Goal: Obtain resource: Download file/media

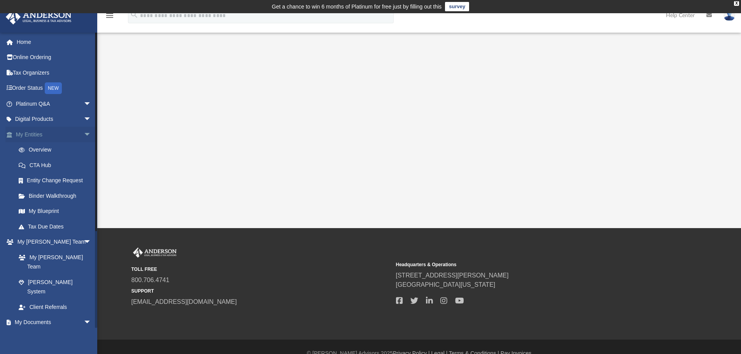
click at [84, 134] on span "arrow_drop_down" at bounding box center [92, 135] width 16 height 16
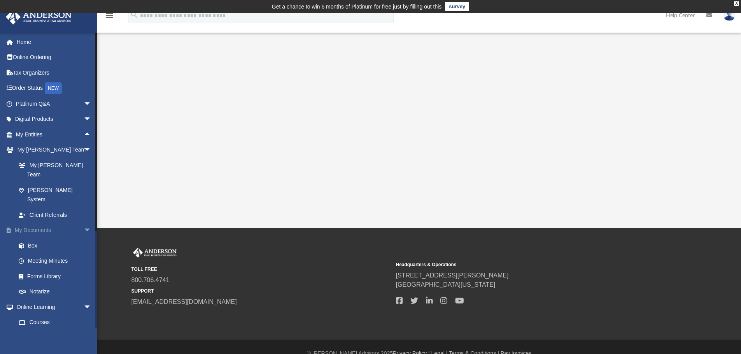
click at [84, 223] on span "arrow_drop_down" at bounding box center [92, 231] width 16 height 16
drag, startPoint x: 81, startPoint y: 210, endPoint x: 67, endPoint y: 217, distance: 15.5
click at [84, 223] on span "arrow_drop_up" at bounding box center [92, 231] width 16 height 16
click at [30, 238] on link "Box" at bounding box center [57, 246] width 92 height 16
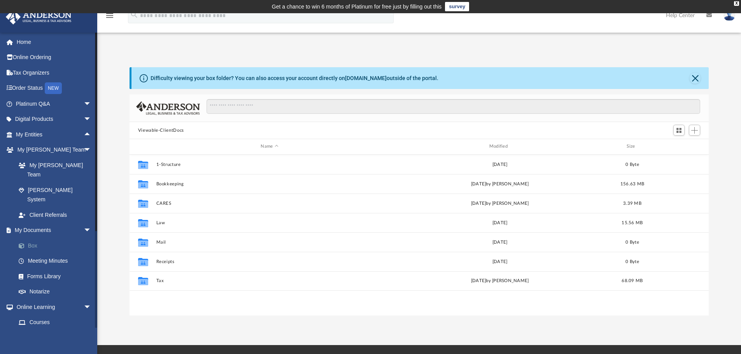
scroll to position [171, 573]
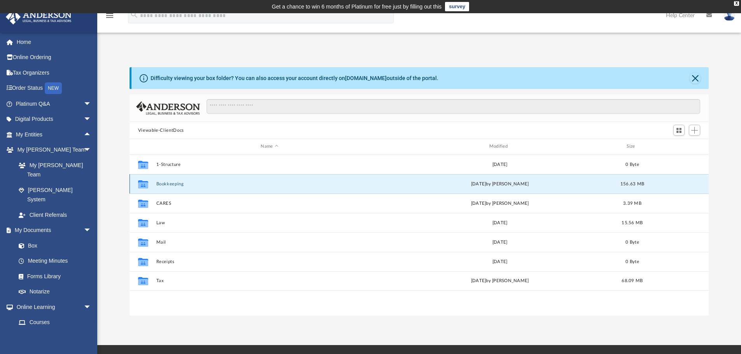
click at [166, 185] on button "Bookkeeping" at bounding box center [269, 184] width 227 height 5
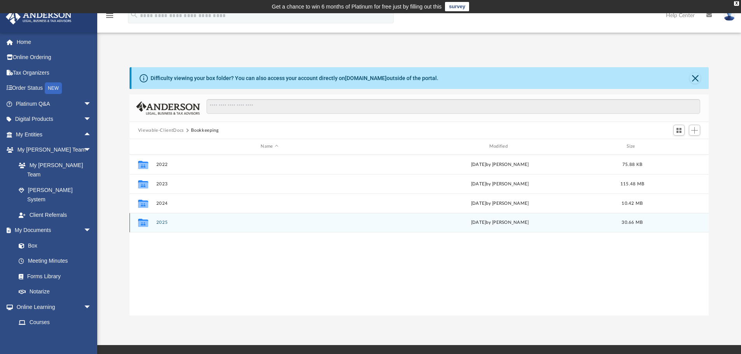
click at [164, 222] on button "2025" at bounding box center [269, 222] width 227 height 5
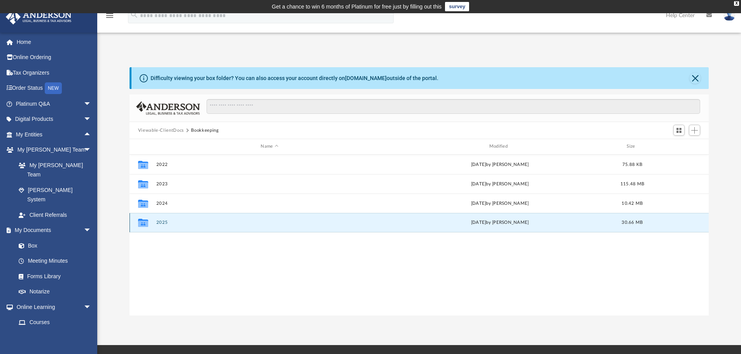
click at [164, 222] on button "2025" at bounding box center [269, 222] width 227 height 5
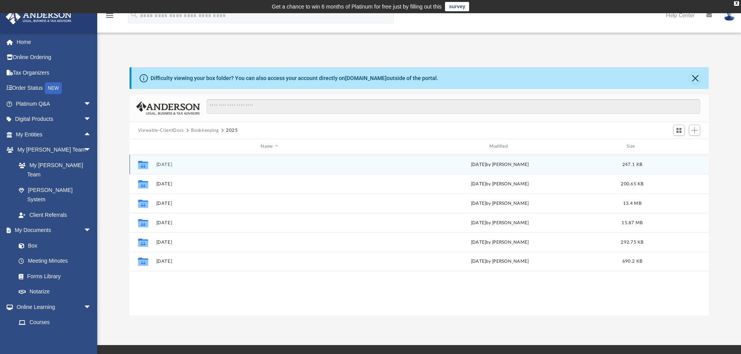
click at [172, 165] on button "2025.01.31" at bounding box center [269, 164] width 227 height 5
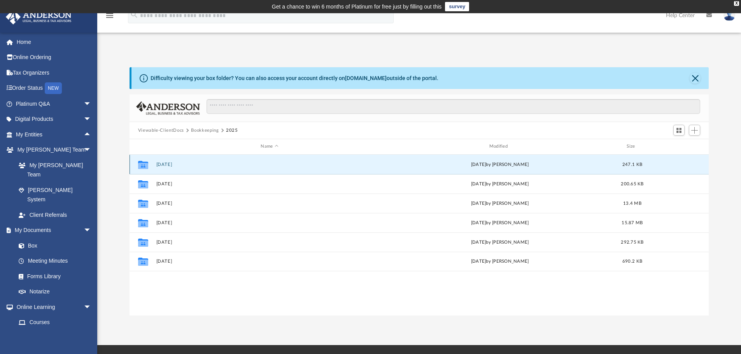
click at [172, 165] on button "2025.01.31" at bounding box center [269, 164] width 227 height 5
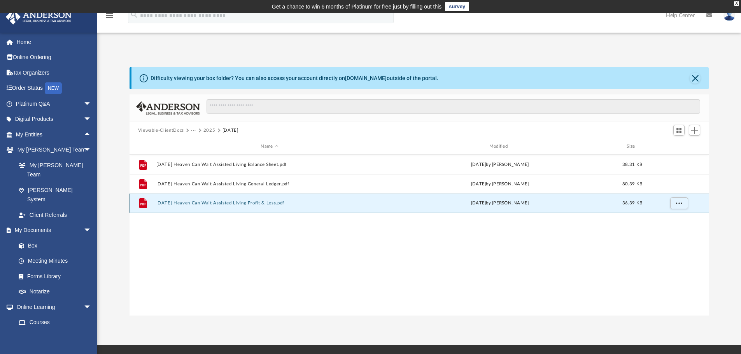
click at [258, 203] on button "2025.01.31 Heaven Can Wait Assisted Living Profit & Loss.pdf" at bounding box center [269, 203] width 227 height 5
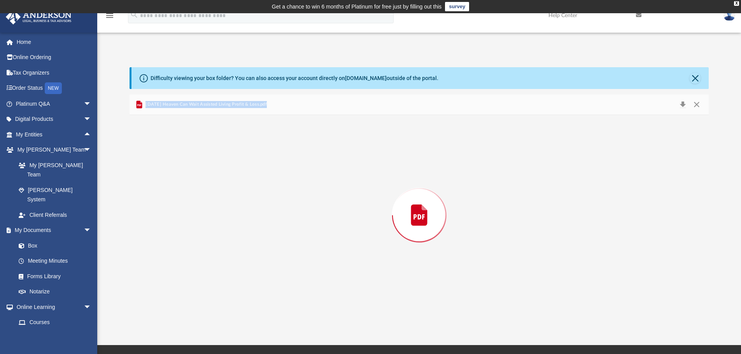
click at [258, 203] on div "Preview" at bounding box center [418, 215] width 579 height 201
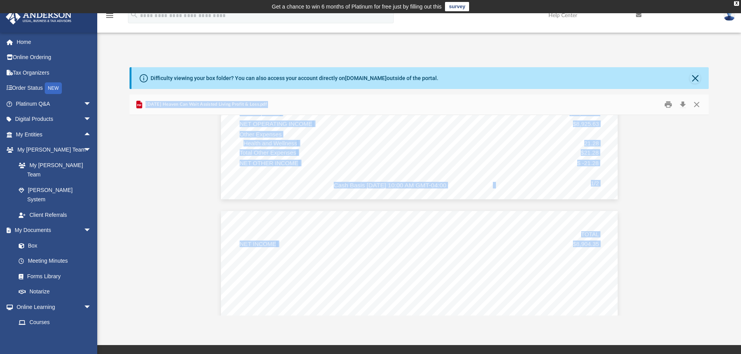
scroll to position [428, 0]
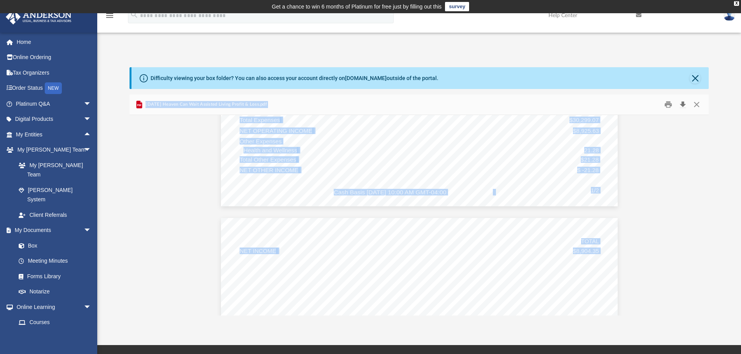
click at [682, 106] on button "Download" at bounding box center [682, 105] width 14 height 12
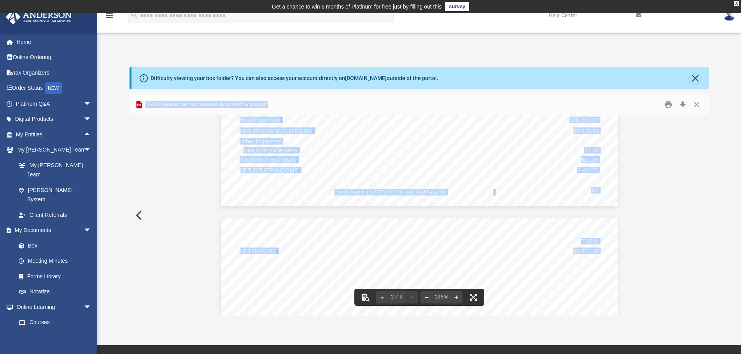
click at [136, 215] on button "Preview" at bounding box center [137, 215] width 17 height 22
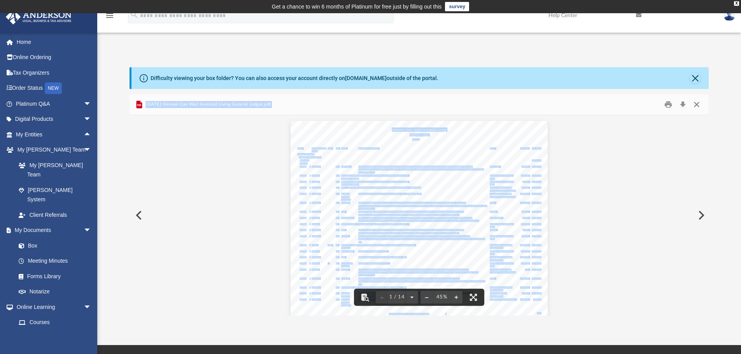
click at [694, 105] on button "Close" at bounding box center [696, 105] width 14 height 12
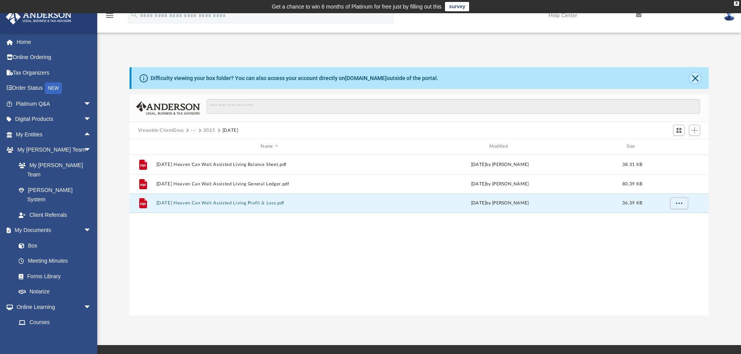
click at [693, 78] on button "Close" at bounding box center [694, 78] width 11 height 11
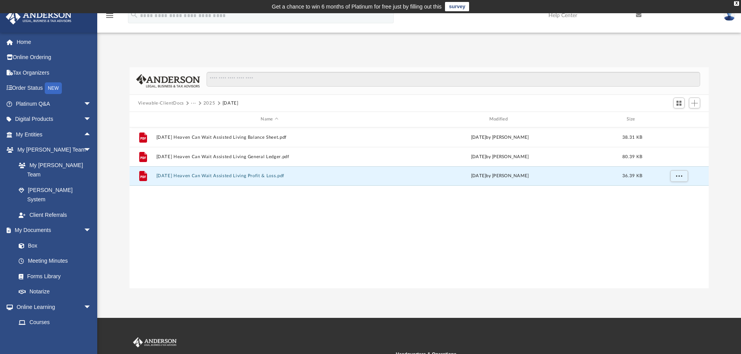
click at [207, 102] on button "2025" at bounding box center [209, 103] width 12 height 7
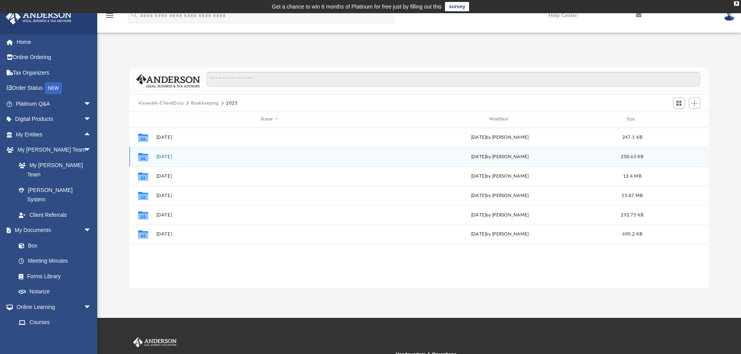
click at [163, 157] on button "2025.02.28" at bounding box center [269, 156] width 227 height 5
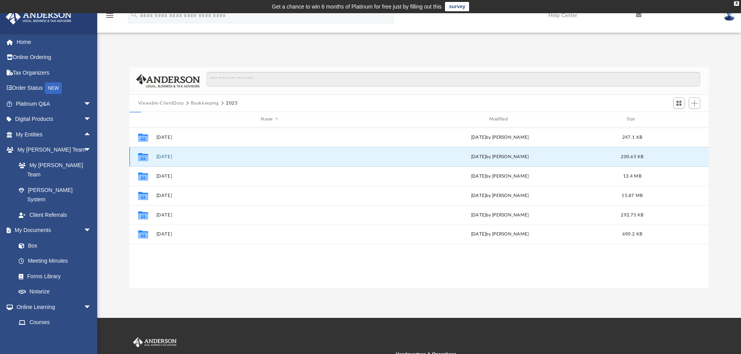
click at [163, 157] on button "2025.02.28" at bounding box center [269, 156] width 227 height 5
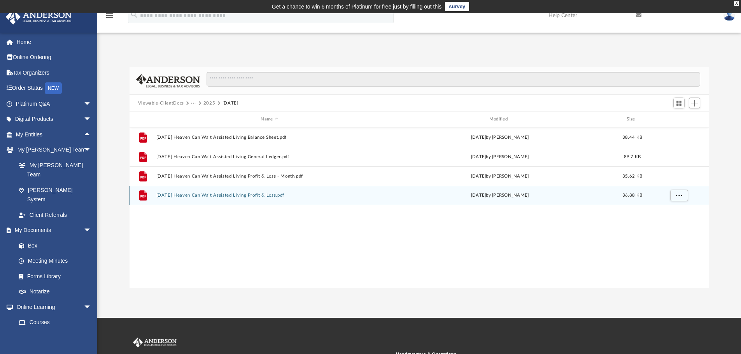
click at [265, 196] on button "2025.02.28 Heaven Can Wait Assisted Living Profit & Loss.pdf" at bounding box center [269, 195] width 227 height 5
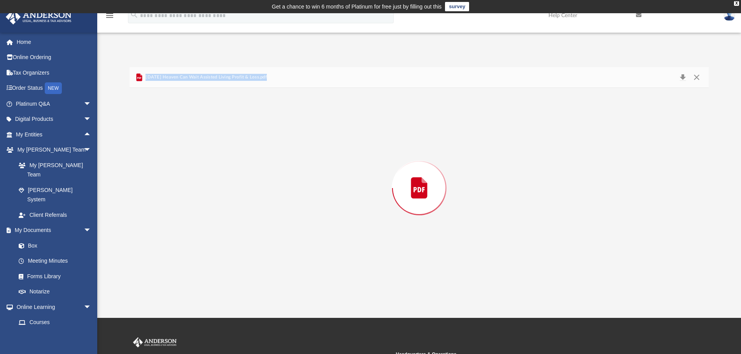
click at [265, 196] on div "Preview" at bounding box center [418, 188] width 579 height 201
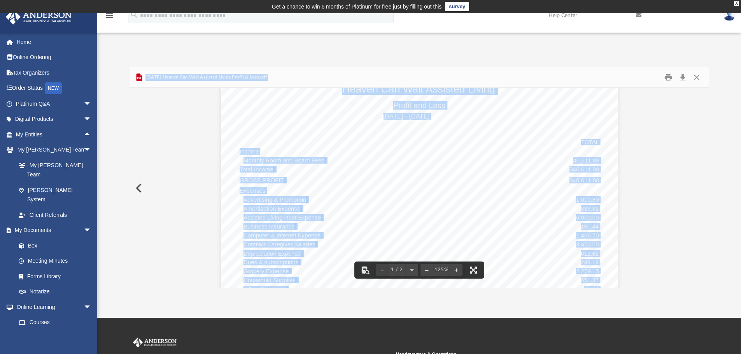
scroll to position [29, 0]
click at [514, 239] on div "Cash Basis Thursday, July 31, 2025 10:05 AM GMT-04:00 1/2 Heaven Can Wait Assis…" at bounding box center [419, 321] width 397 height 513
click at [416, 216] on div "Cash Basis Thursday, July 31, 2025 10:05 AM GMT-04:00 1/2 Heaven Can Wait Assis…" at bounding box center [419, 321] width 397 height 513
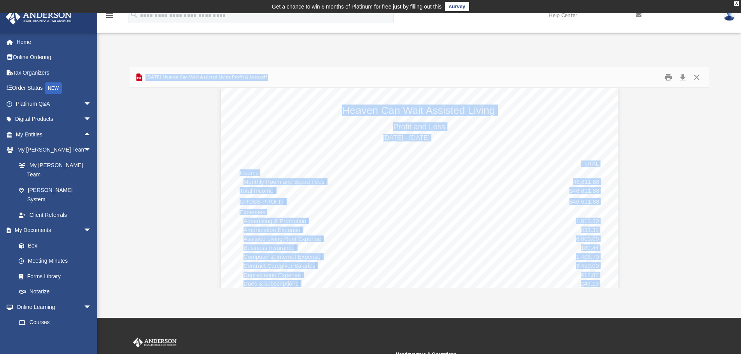
scroll to position [0, 0]
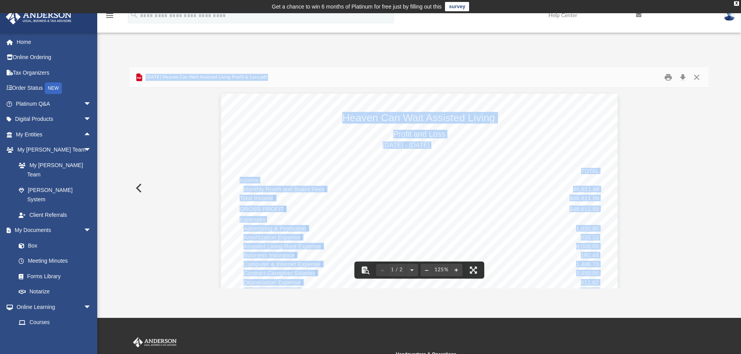
click at [444, 195] on div "Cash Basis Thursday, July 31, 2025 10:05 AM GMT-04:00 1/2 Heaven Can Wait Assis…" at bounding box center [419, 350] width 397 height 513
click at [139, 188] on button "Preview" at bounding box center [137, 188] width 17 height 22
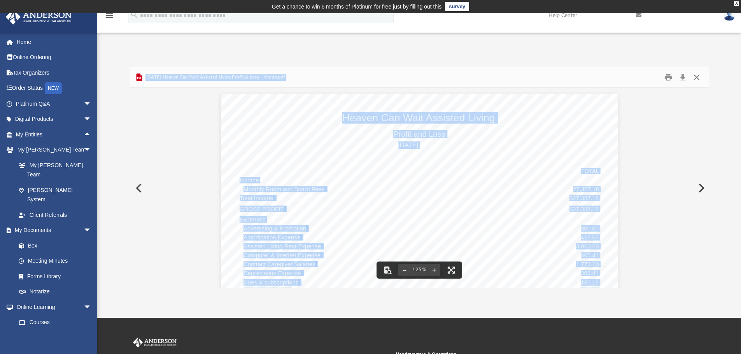
click at [697, 79] on button "Close" at bounding box center [696, 78] width 14 height 12
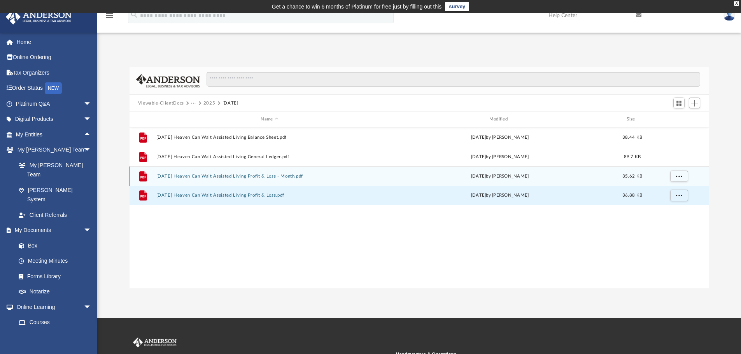
click at [294, 176] on button "2025.02.28 Heaven Can Wait Assisted Living Profit & Loss - Month.pdf" at bounding box center [269, 176] width 227 height 5
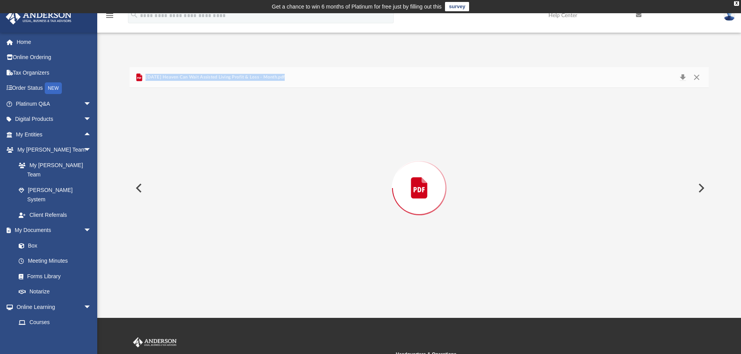
click at [293, 176] on div "Preview" at bounding box center [418, 188] width 579 height 201
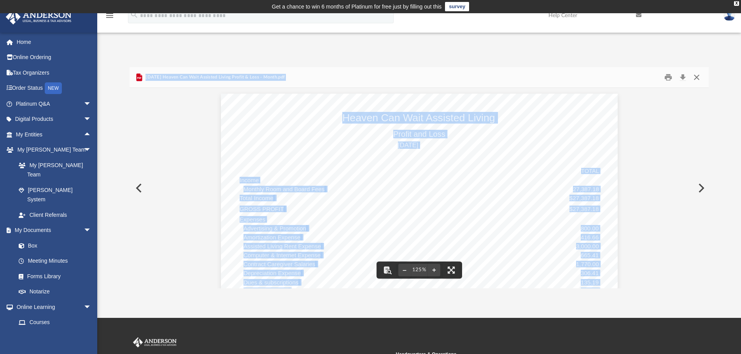
click at [695, 77] on button "Close" at bounding box center [696, 78] width 14 height 12
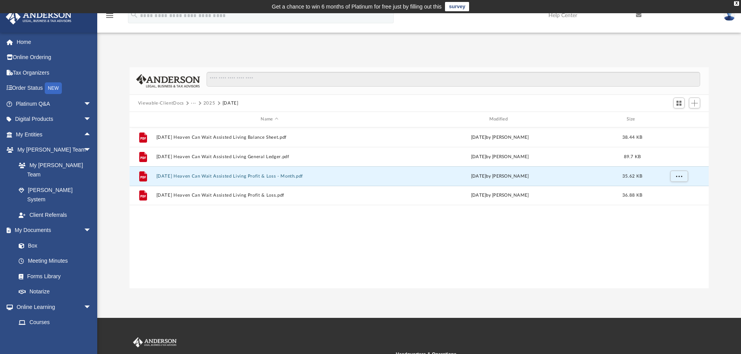
click at [208, 101] on button "2025" at bounding box center [209, 103] width 12 height 7
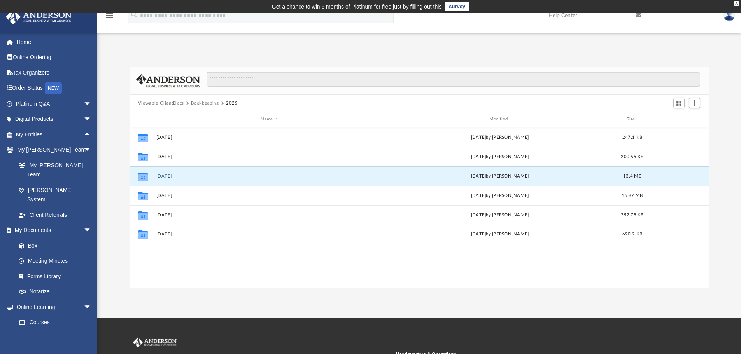
click at [171, 177] on button "2025.03.31" at bounding box center [269, 176] width 227 height 5
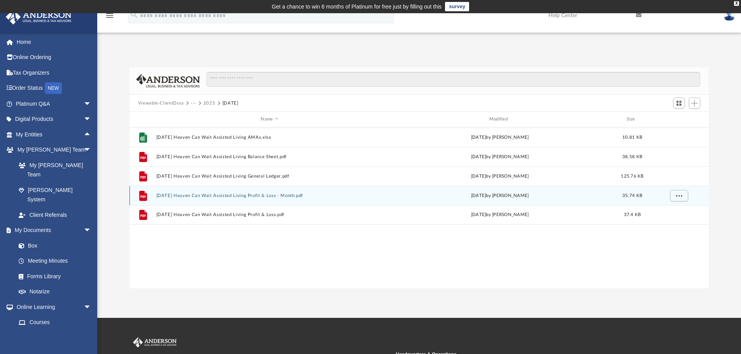
click at [288, 196] on button "2025.03.31 Heaven Can Wait Assisted Living Profit & Loss - Month.pdf" at bounding box center [269, 195] width 227 height 5
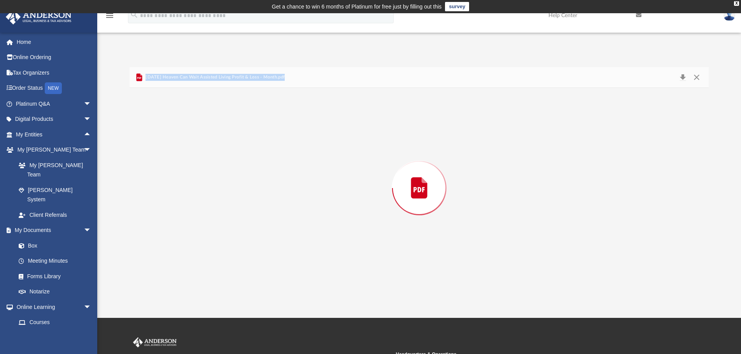
click at [288, 196] on div "Preview" at bounding box center [418, 188] width 579 height 201
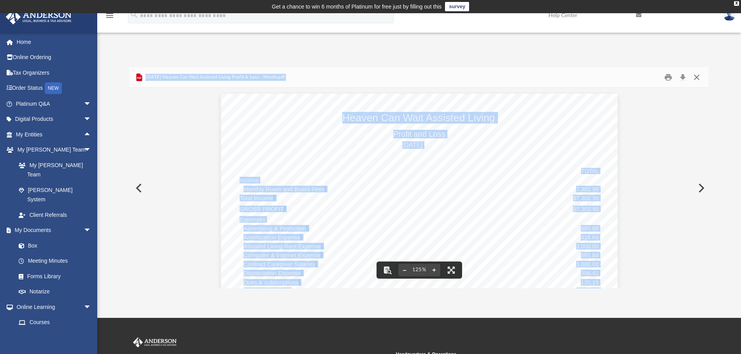
click at [695, 80] on button "Close" at bounding box center [696, 78] width 14 height 12
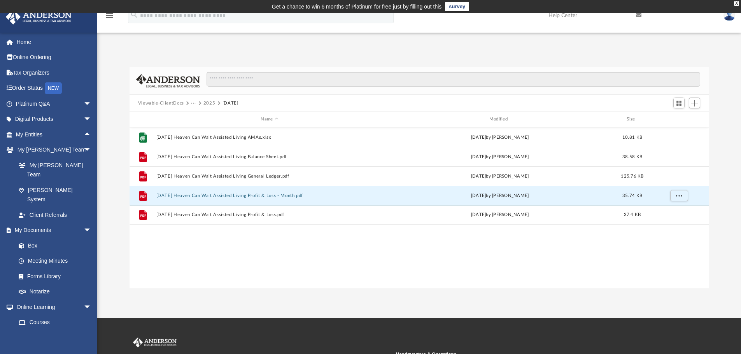
click at [211, 104] on button "2025" at bounding box center [209, 103] width 12 height 7
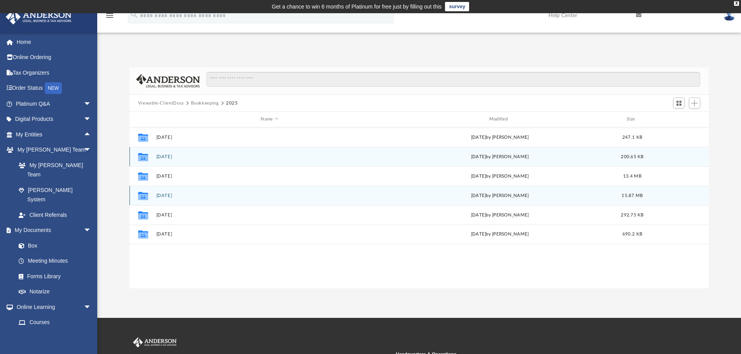
drag, startPoint x: 248, startPoint y: 163, endPoint x: 217, endPoint y: 199, distance: 47.4
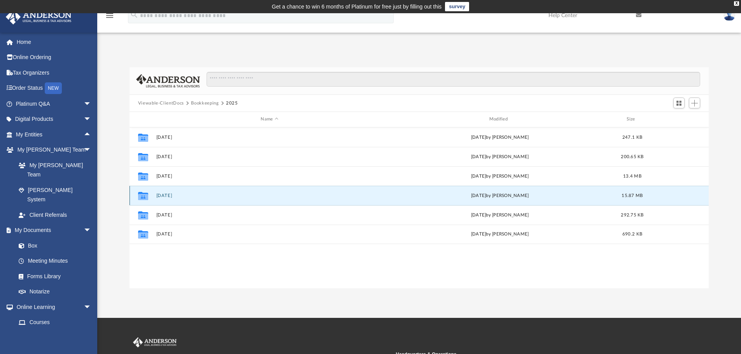
click at [170, 196] on button "2025.04.30" at bounding box center [269, 195] width 227 height 5
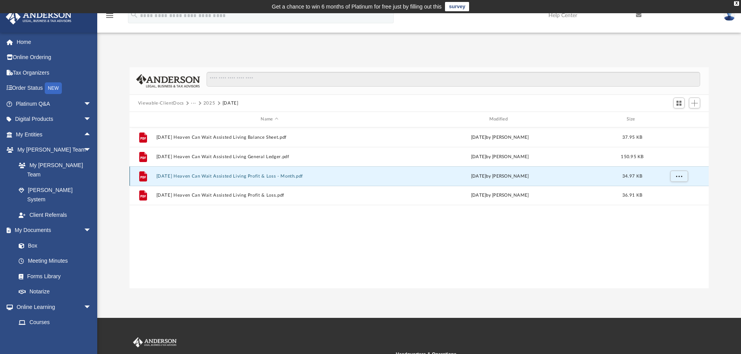
click at [249, 177] on button "2025.04.30 Heaven Can Wait Assisted Living Profit & Loss - Month.pdf" at bounding box center [269, 176] width 227 height 5
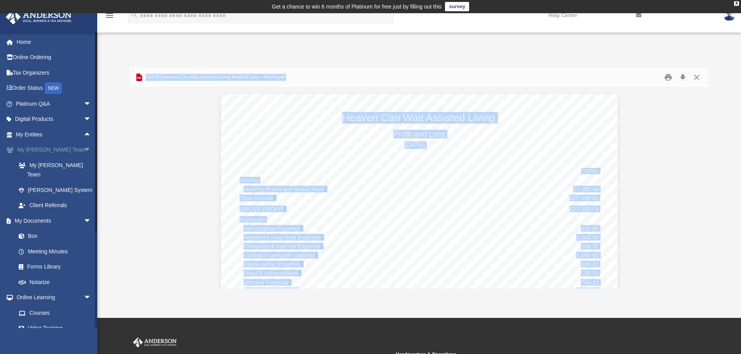
click at [51, 151] on link "My Anderson Team arrow_drop_down" at bounding box center [54, 150] width 98 height 16
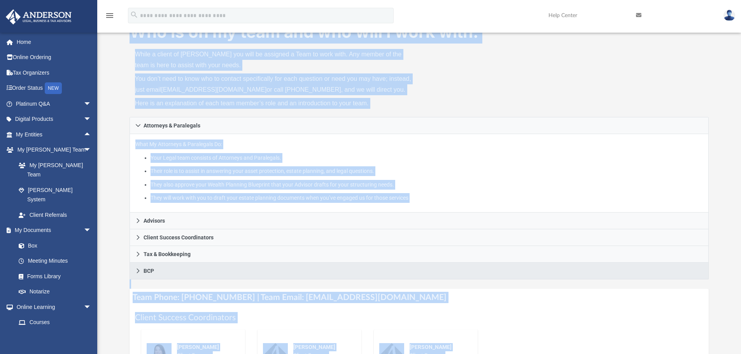
scroll to position [49, 0]
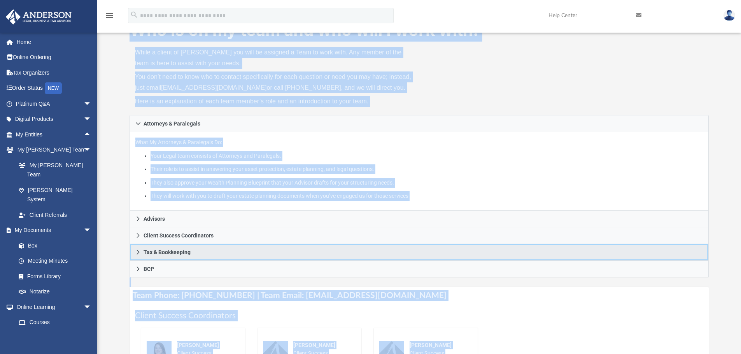
click at [142, 252] on link "Tax & Bookkeeping" at bounding box center [418, 252] width 579 height 17
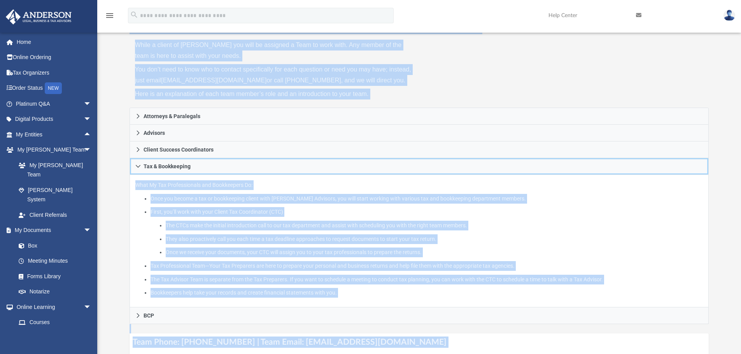
scroll to position [58, 0]
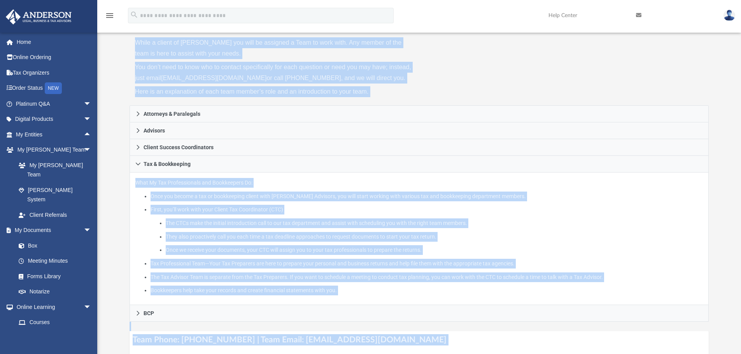
click at [291, 230] on ul "The CTCs make the initial introduction call to our tax department and assist wi…" at bounding box center [426, 236] width 552 height 37
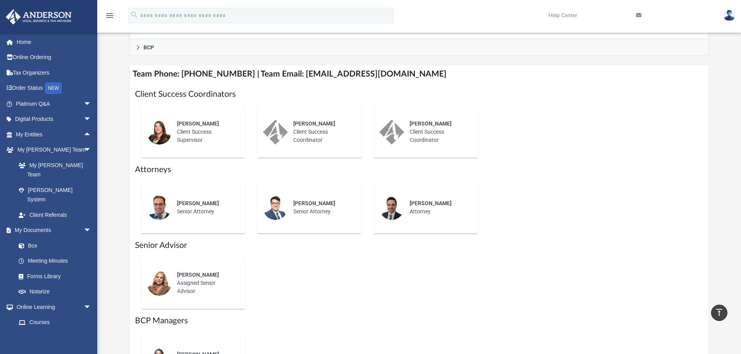
scroll to position [301, 0]
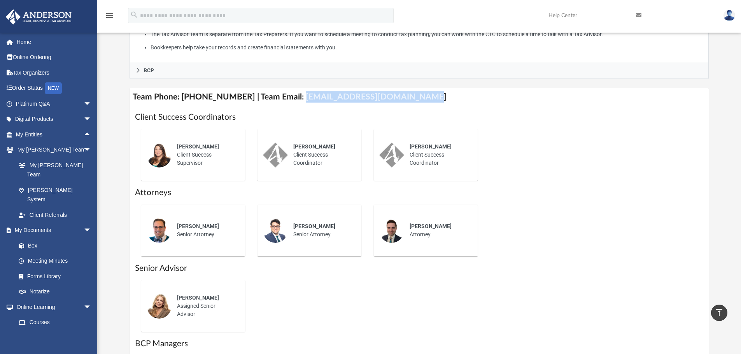
drag, startPoint x: 290, startPoint y: 97, endPoint x: 421, endPoint y: 96, distance: 130.6
click at [421, 96] on h4 "Team Phone: (725) 201-7544 | Team Email: myteam@andersonadvisors.com" at bounding box center [418, 96] width 579 height 17
copy h4 "myteam@andersonadvisors.com"
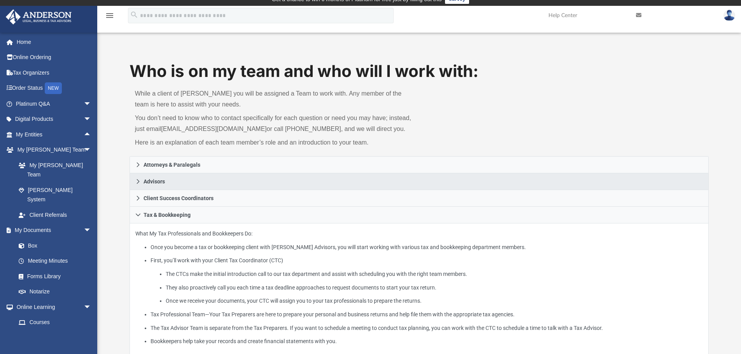
scroll to position [10, 0]
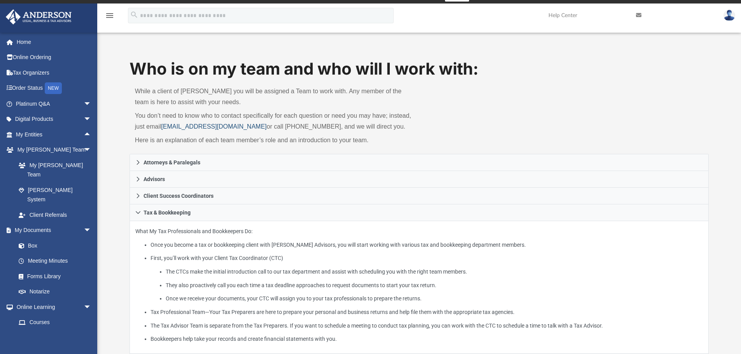
click at [164, 126] on link "myteam@andersonadvisors.com" at bounding box center [213, 126] width 105 height 7
click at [162, 134] on div "While a client of Anderson you will be assigned a Team to work with. Any member…" at bounding box center [274, 116] width 290 height 73
drag, startPoint x: 161, startPoint y: 124, endPoint x: 171, endPoint y: 125, distance: 10.6
click at [171, 125] on p "You don’t need to know who to contact specifically for each question or need yo…" at bounding box center [274, 121] width 279 height 22
drag, startPoint x: 254, startPoint y: 126, endPoint x: 165, endPoint y: 128, distance: 89.0
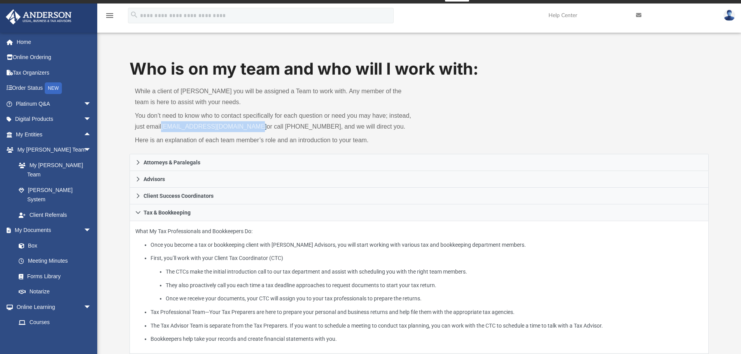
click at [165, 128] on p "You don’t need to know who to contact specifically for each question or need yo…" at bounding box center [274, 121] width 279 height 22
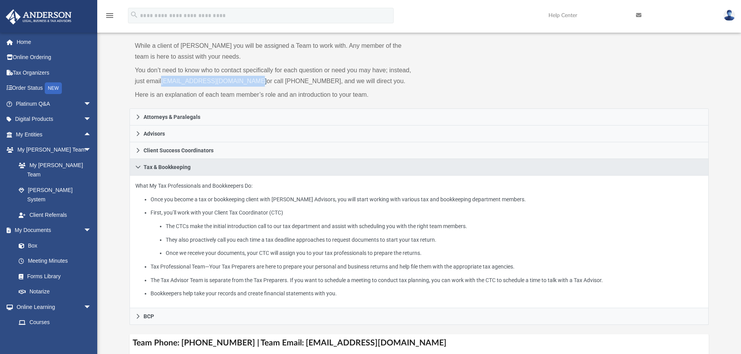
scroll to position [58, 0]
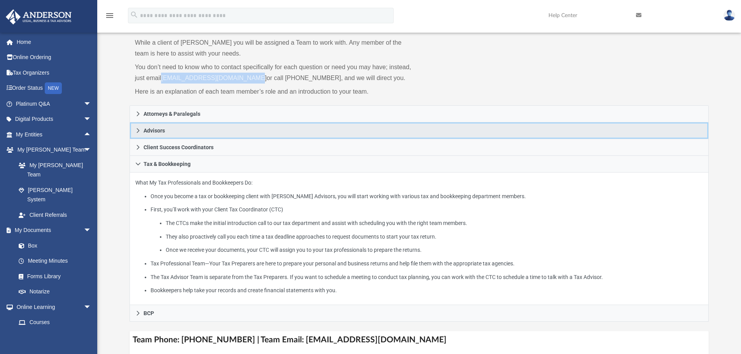
click at [154, 129] on span "Advisors" at bounding box center [153, 130] width 21 height 5
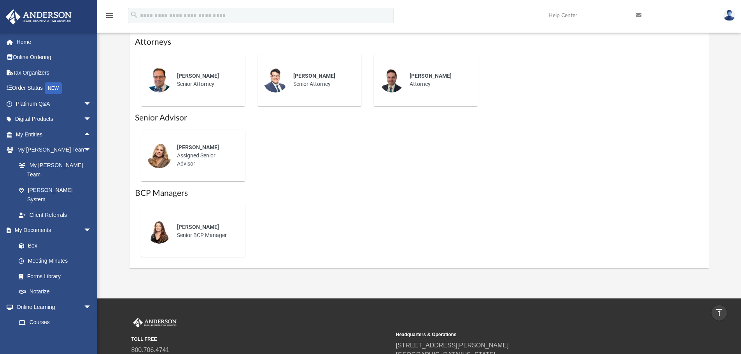
scroll to position [398, 0]
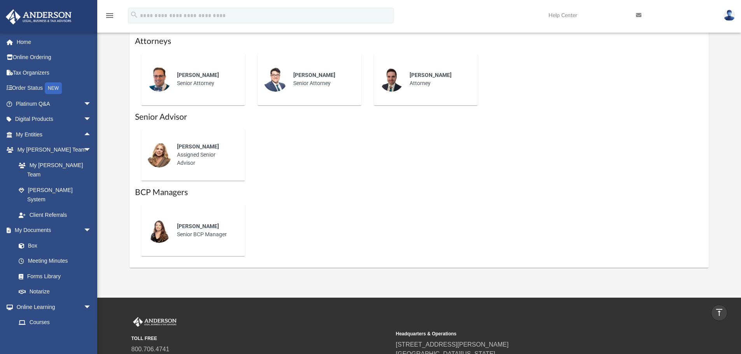
click at [194, 152] on div "Serena Cervantes Assigned Senior Advisor" at bounding box center [205, 154] width 68 height 35
click at [169, 147] on div at bounding box center [159, 155] width 25 height 25
click at [161, 153] on img at bounding box center [159, 155] width 25 height 25
click at [188, 148] on span "Serena Cervantes" at bounding box center [198, 146] width 42 height 6
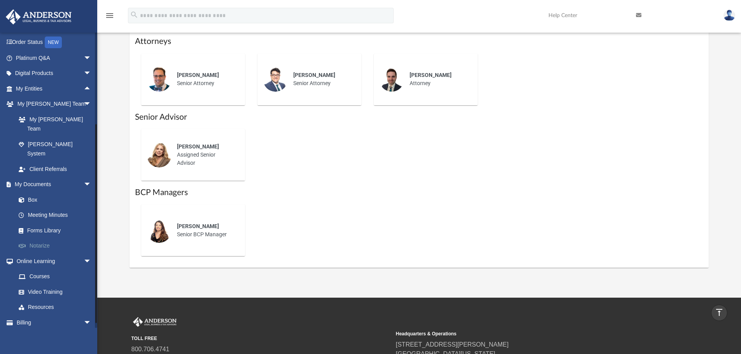
scroll to position [46, 0]
click at [40, 330] on link "Events Calendar" at bounding box center [54, 338] width 98 height 16
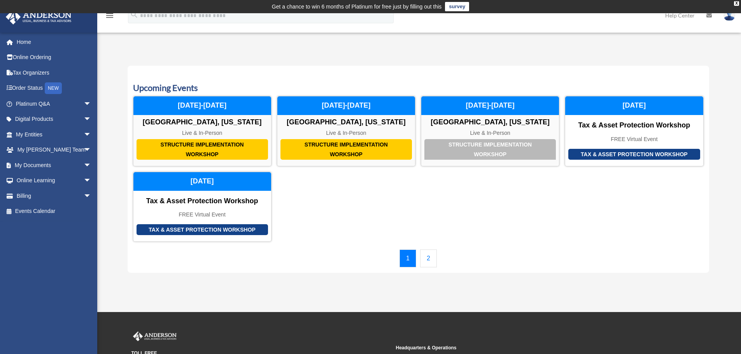
click at [431, 259] on link "2" at bounding box center [428, 259] width 17 height 18
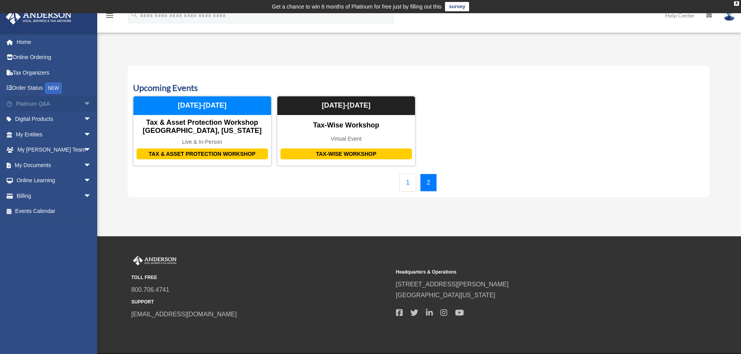
click at [30, 103] on link "Platinum Q&A arrow_drop_down" at bounding box center [54, 104] width 98 height 16
click at [84, 103] on span "arrow_drop_down" at bounding box center [92, 104] width 16 height 16
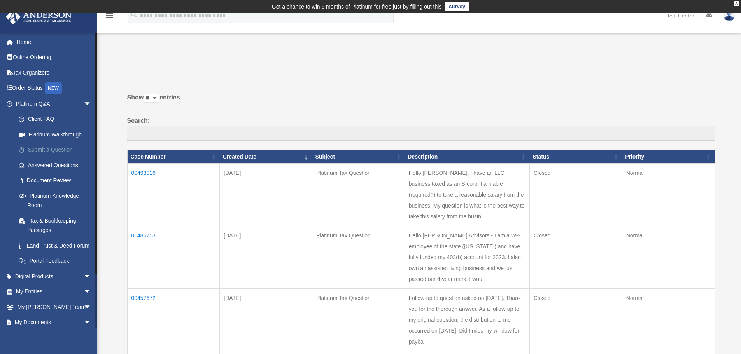
click at [62, 149] on link "Submit a Question" at bounding box center [57, 150] width 92 height 16
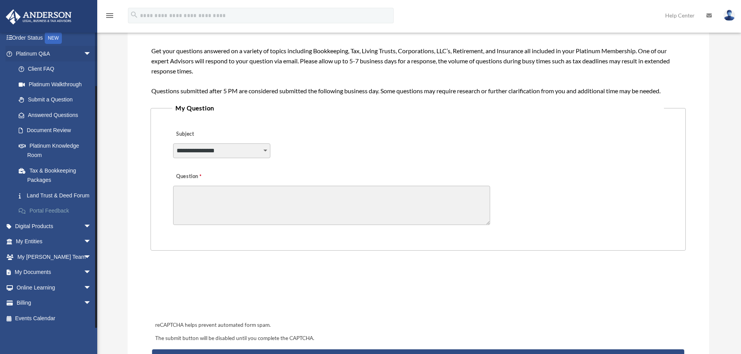
scroll to position [146, 0]
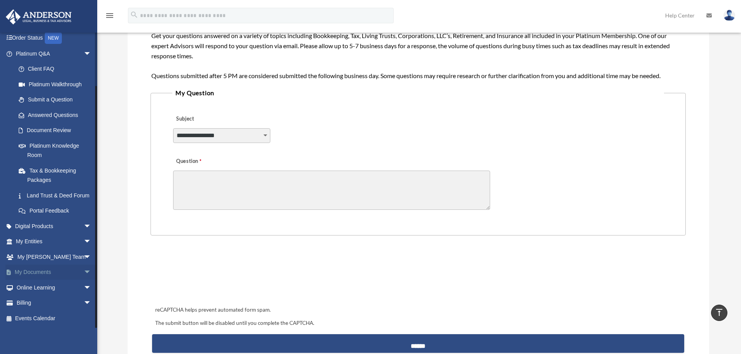
click at [84, 270] on span "arrow_drop_down" at bounding box center [92, 273] width 16 height 16
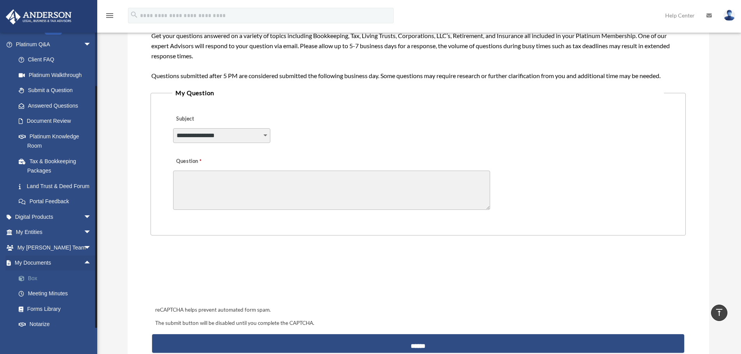
click at [31, 285] on link "Box" at bounding box center [57, 279] width 92 height 16
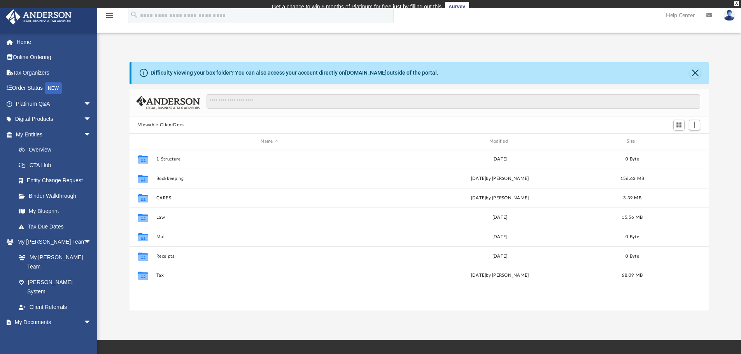
scroll to position [171, 573]
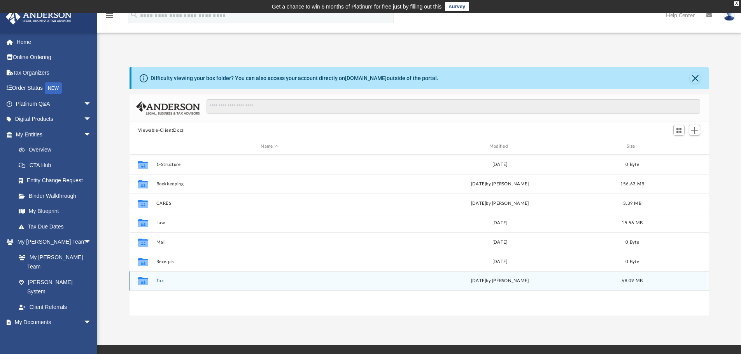
click at [161, 281] on button "Tax" at bounding box center [269, 280] width 227 height 5
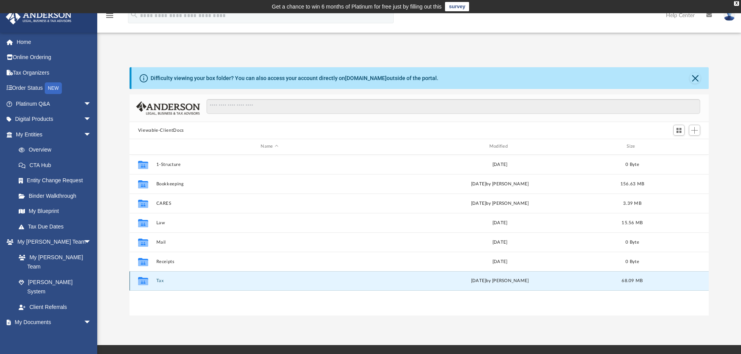
click at [161, 281] on button "Tax" at bounding box center [269, 280] width 227 height 5
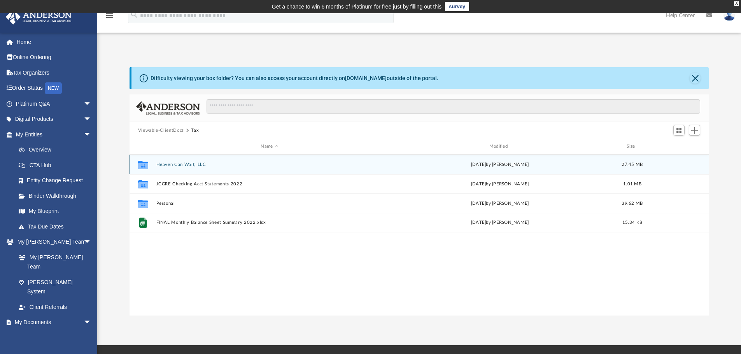
click at [186, 165] on button "Heaven Can Wait, LLC" at bounding box center [269, 164] width 227 height 5
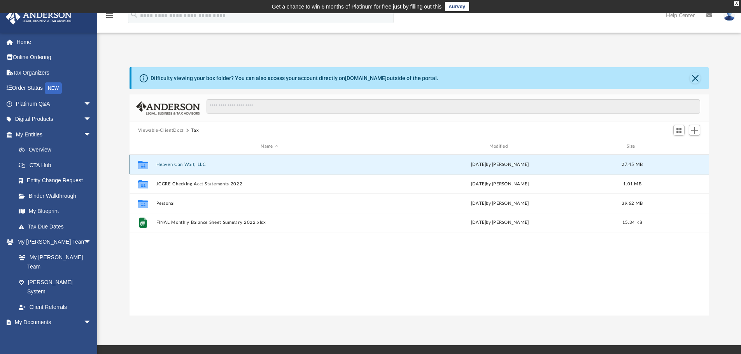
click at [186, 165] on button "Heaven Can Wait, LLC" at bounding box center [269, 164] width 227 height 5
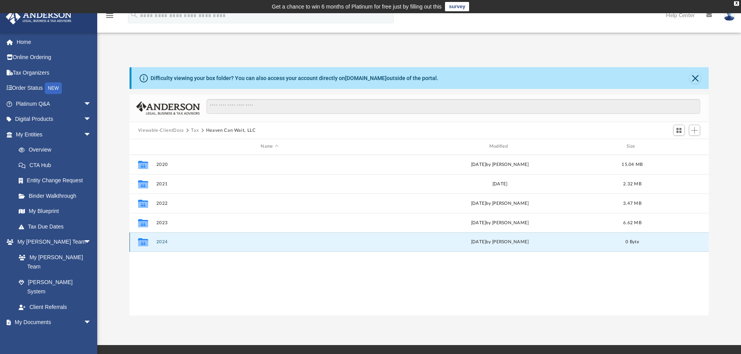
click at [165, 244] on button "2024" at bounding box center [269, 241] width 227 height 5
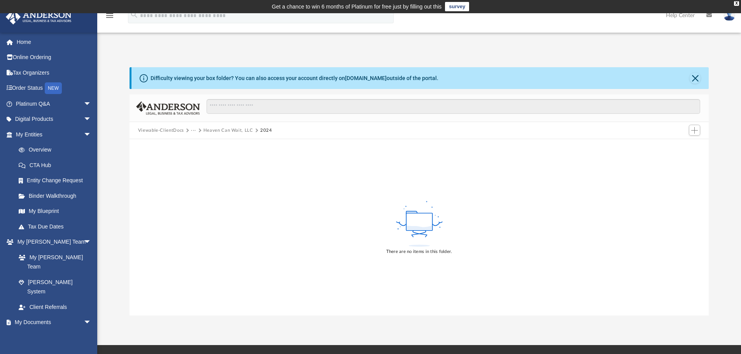
click at [159, 130] on button "Viewable-ClientDocs" at bounding box center [161, 130] width 46 height 7
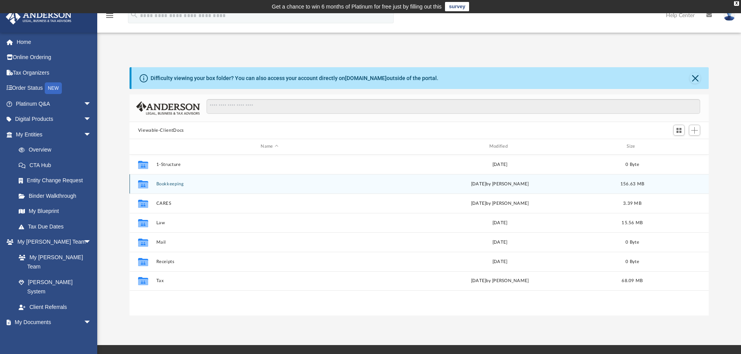
click at [164, 184] on button "Bookkeeping" at bounding box center [269, 184] width 227 height 5
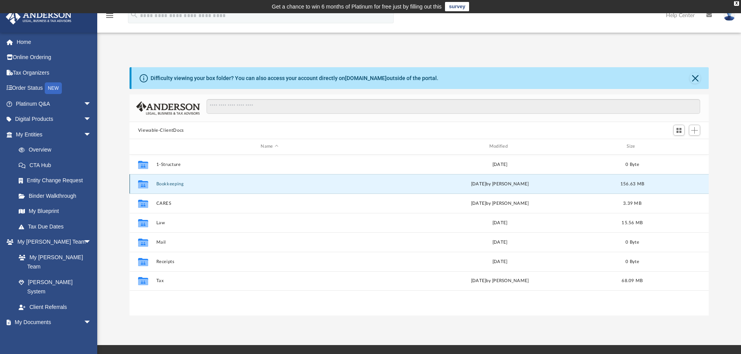
click at [164, 184] on button "Bookkeeping" at bounding box center [269, 184] width 227 height 5
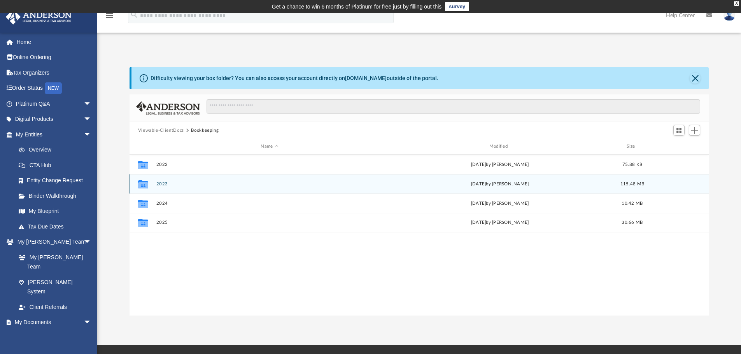
click at [163, 185] on button "2023" at bounding box center [269, 184] width 227 height 5
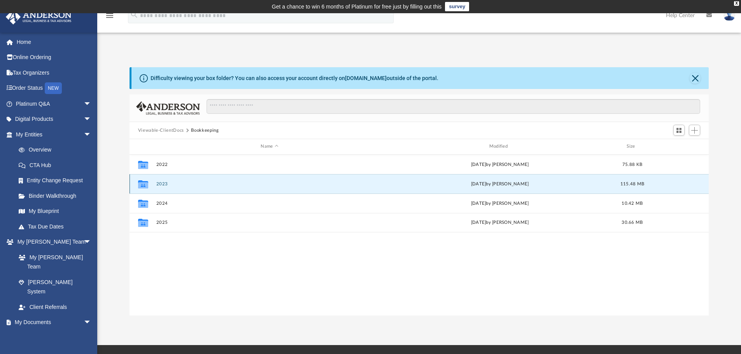
click at [163, 185] on button "2023" at bounding box center [269, 184] width 227 height 5
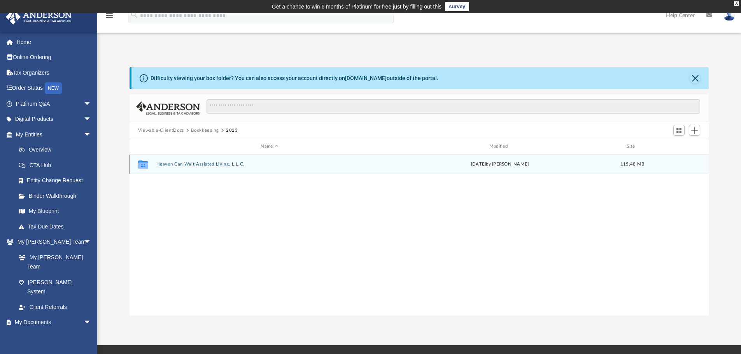
click at [193, 165] on button "Heaven Can Wait Assisted Living, L.L.C." at bounding box center [269, 164] width 227 height 5
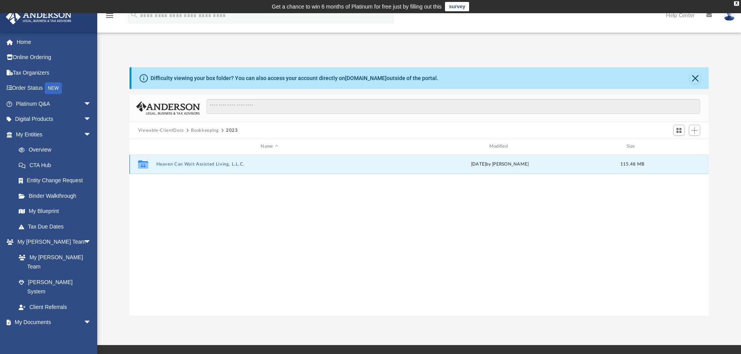
click at [193, 165] on button "Heaven Can Wait Assisted Living, L.L.C." at bounding box center [269, 164] width 227 height 5
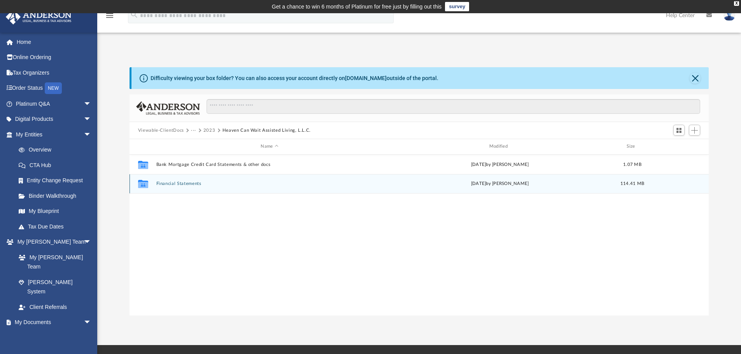
click at [191, 185] on button "Financial Statements" at bounding box center [269, 183] width 227 height 5
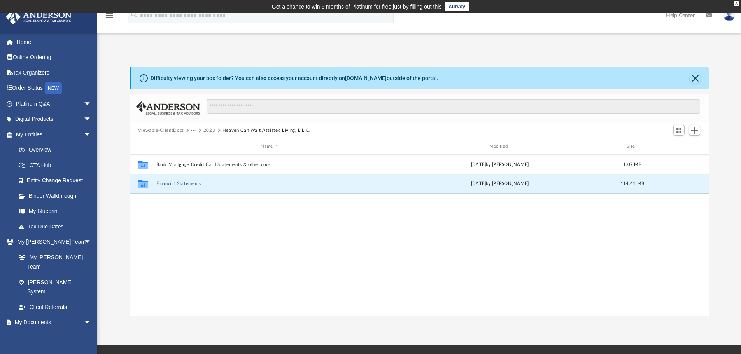
click at [191, 185] on button "Financial Statements" at bounding box center [269, 183] width 227 height 5
click at [182, 185] on button "YTD Financials" at bounding box center [269, 183] width 227 height 5
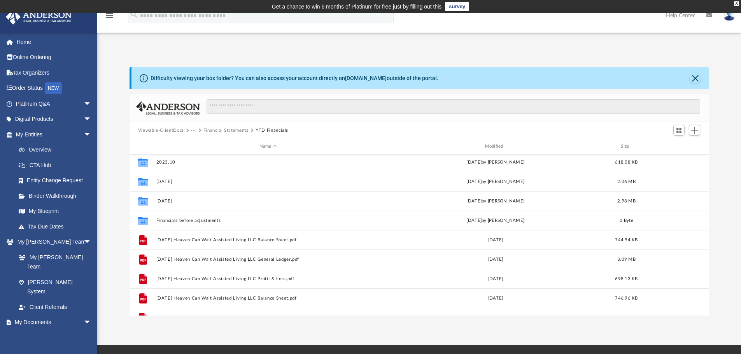
scroll to position [0, 0]
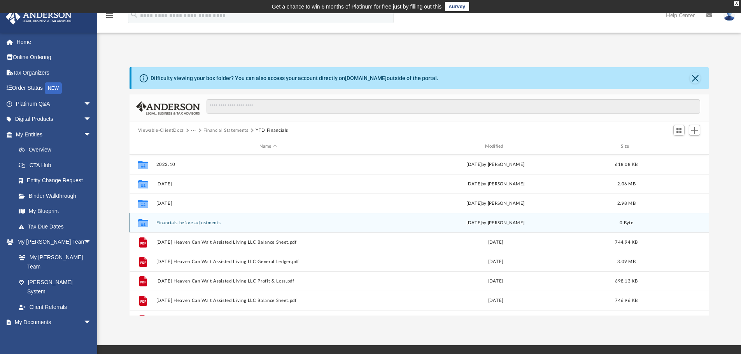
click at [180, 224] on button "Financials before adjustments" at bounding box center [268, 222] width 224 height 5
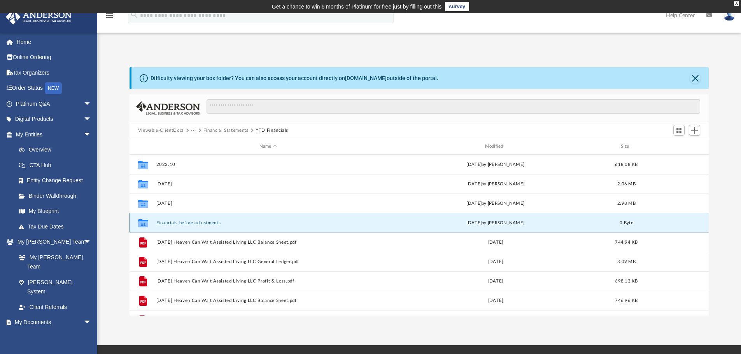
click at [180, 224] on button "Financials before adjustments" at bounding box center [268, 222] width 224 height 5
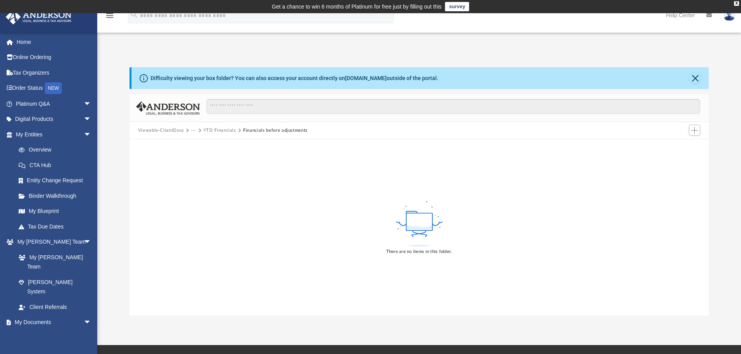
click at [224, 132] on button "YTD Financials" at bounding box center [219, 130] width 33 height 7
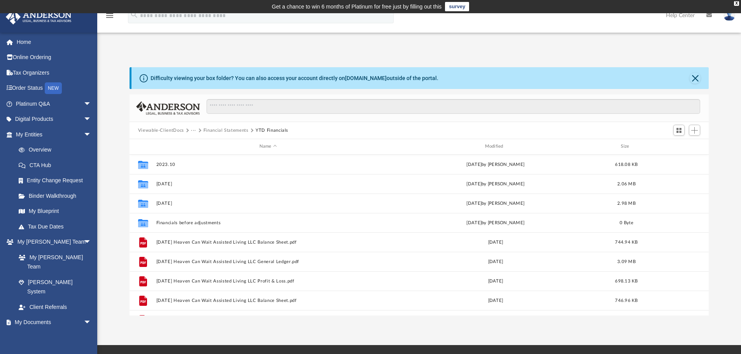
scroll to position [171, 573]
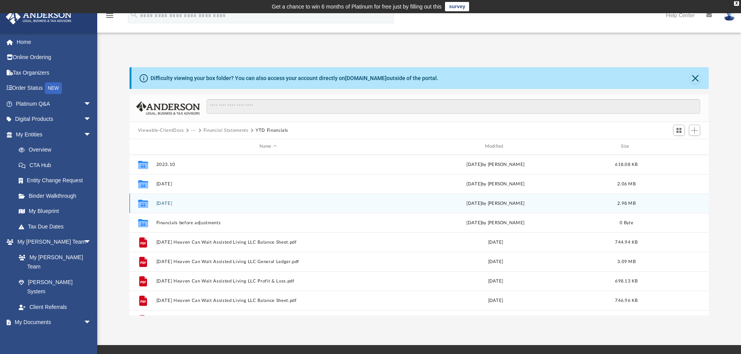
click at [159, 204] on button "2023.12.31" at bounding box center [268, 203] width 224 height 5
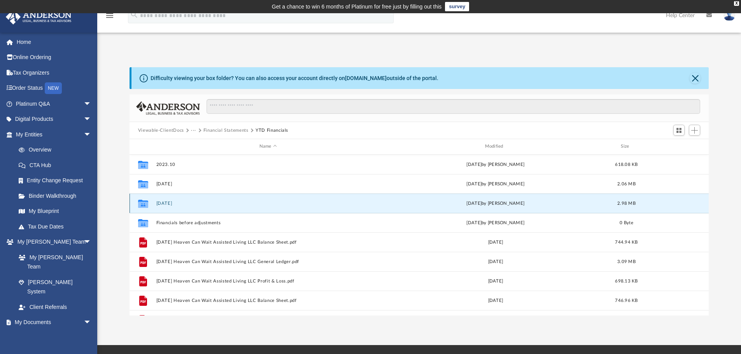
click at [159, 204] on button "2023.12.31" at bounding box center [268, 203] width 224 height 5
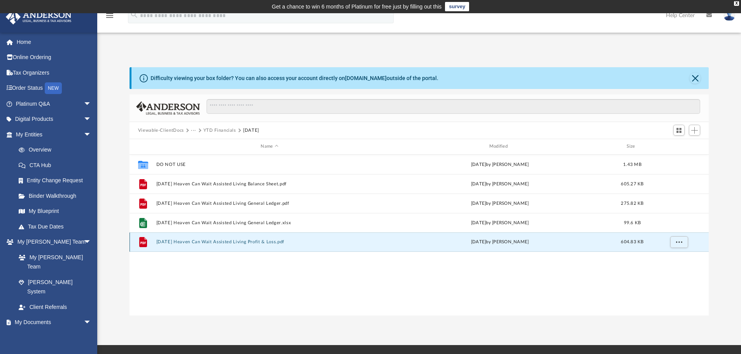
click at [259, 243] on button "2023.12.31 Heaven Can Wait Assisted Living Profit & Loss.pdf" at bounding box center [269, 241] width 227 height 5
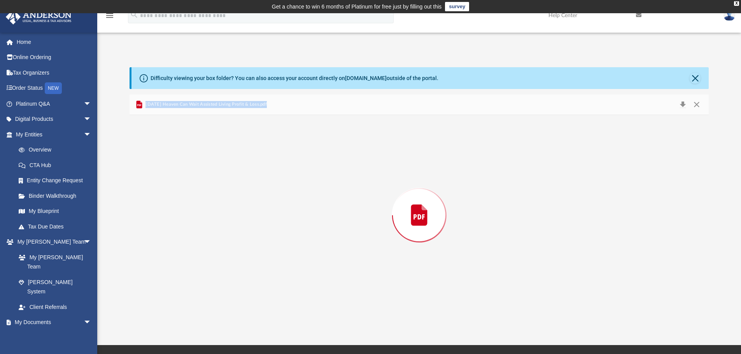
click at [259, 243] on div "Preview" at bounding box center [418, 215] width 579 height 201
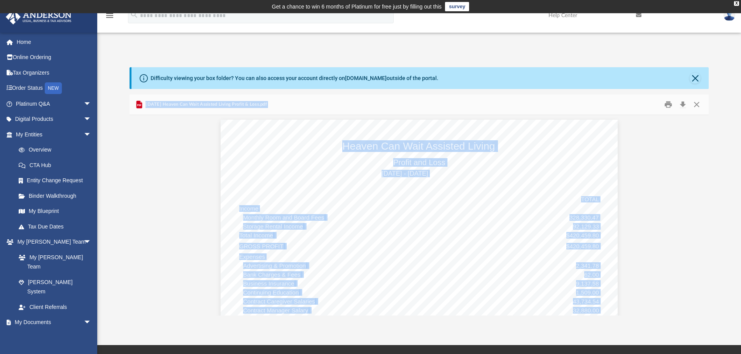
scroll to position [0, 0]
click at [694, 103] on button "Close" at bounding box center [696, 105] width 14 height 12
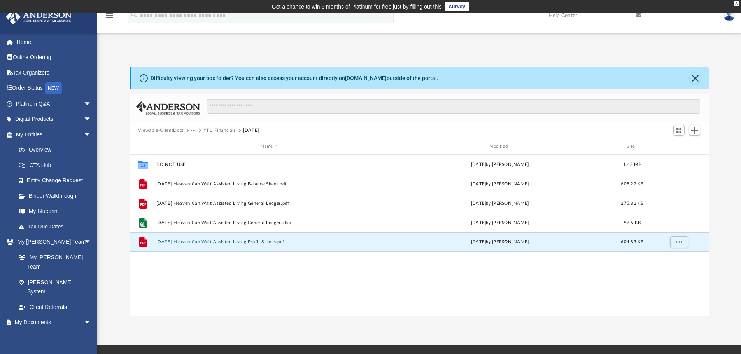
click at [228, 131] on button "YTD Financials" at bounding box center [219, 130] width 33 height 7
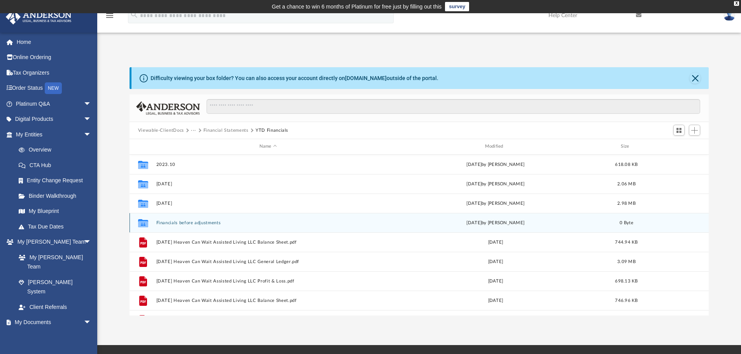
click at [185, 222] on button "Financials before adjustments" at bounding box center [268, 222] width 224 height 5
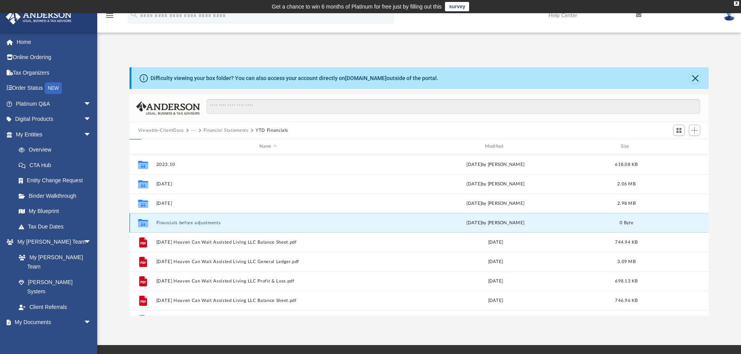
click at [185, 222] on button "Financials before adjustments" at bounding box center [268, 222] width 224 height 5
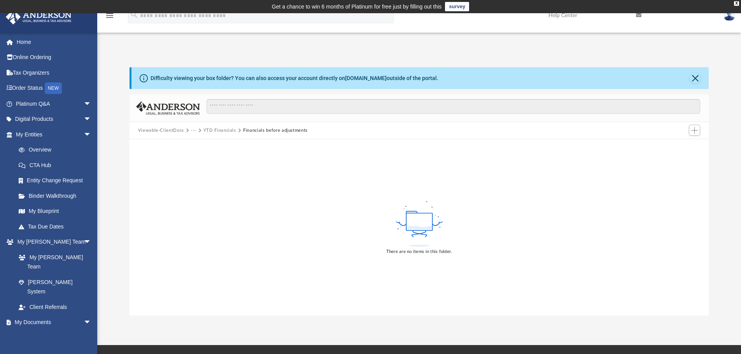
click at [215, 127] on button "YTD Financials" at bounding box center [219, 130] width 33 height 7
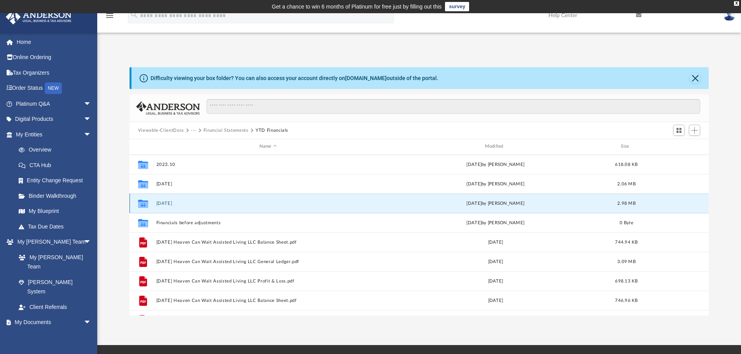
click at [175, 203] on button "2023.12.31" at bounding box center [268, 203] width 224 height 5
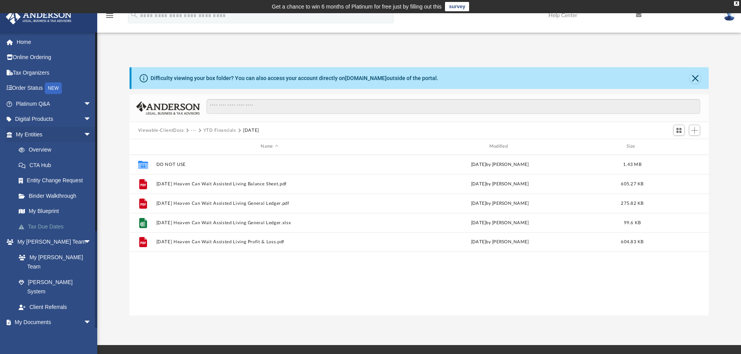
click at [51, 225] on link "Tax Due Dates" at bounding box center [57, 227] width 92 height 16
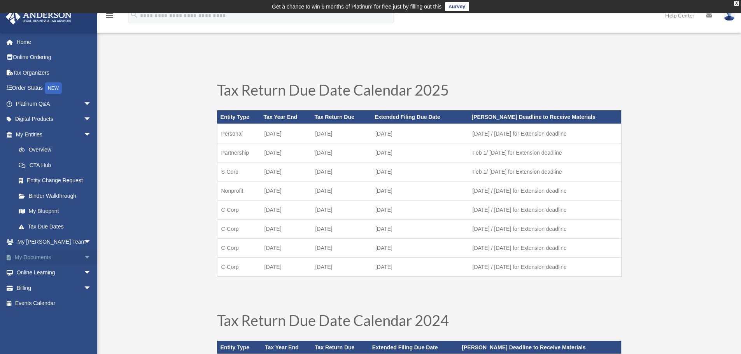
click at [49, 260] on link "My Documents arrow_drop_down" at bounding box center [54, 258] width 98 height 16
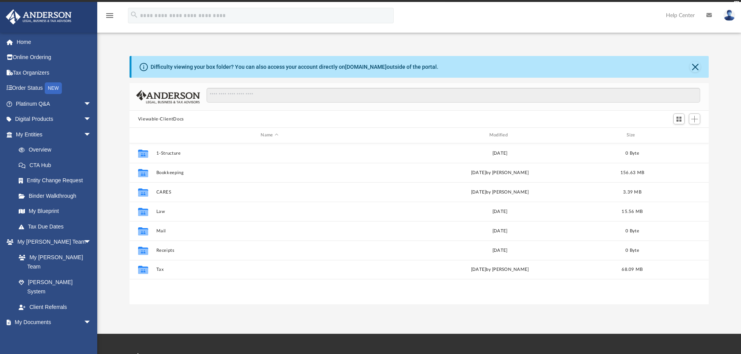
scroll to position [171, 573]
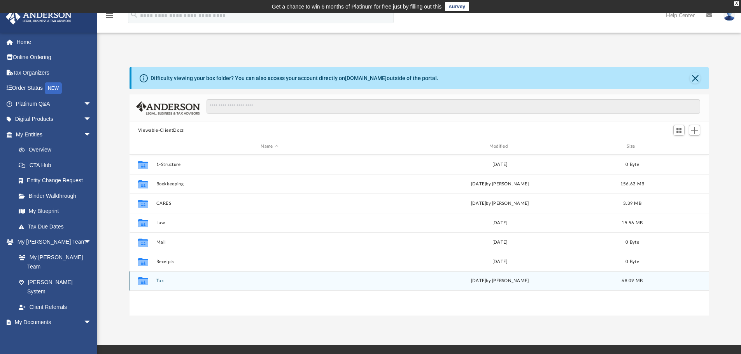
click at [158, 281] on button "Tax" at bounding box center [269, 280] width 227 height 5
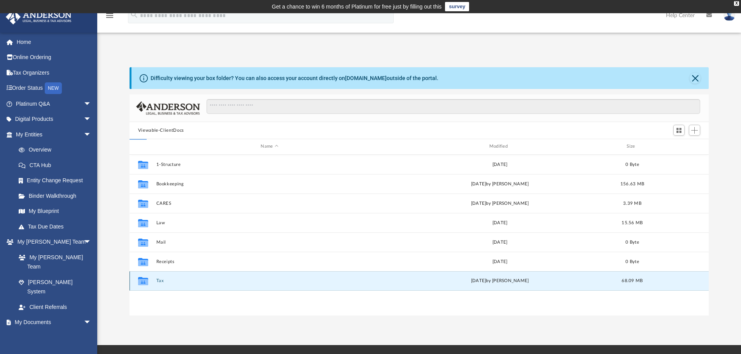
click at [158, 281] on button "Tax" at bounding box center [269, 280] width 227 height 5
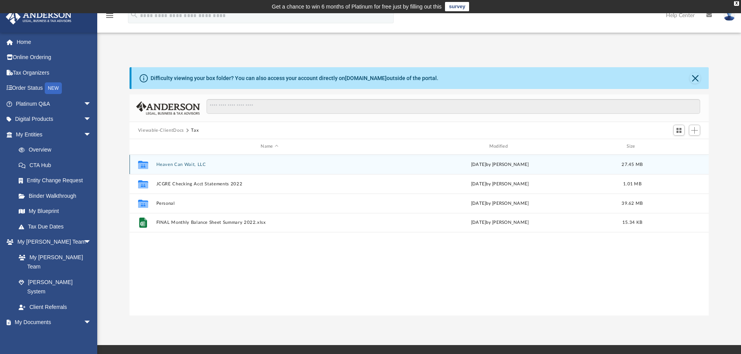
click at [176, 164] on button "Heaven Can Wait, LLC" at bounding box center [269, 164] width 227 height 5
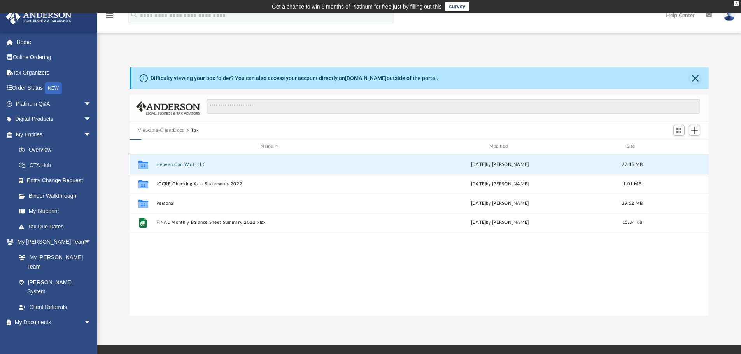
click at [176, 164] on button "Heaven Can Wait, LLC" at bounding box center [269, 164] width 227 height 5
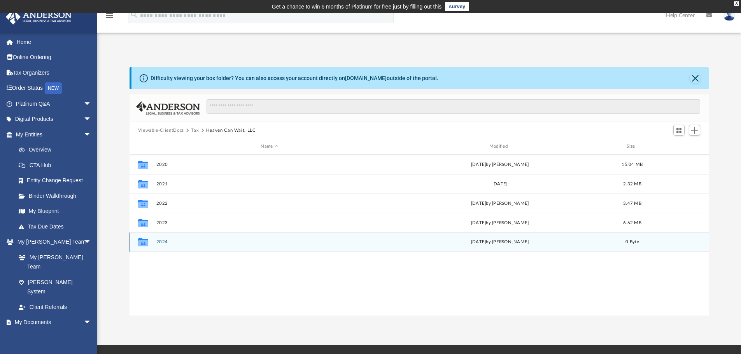
click at [167, 243] on button "2024" at bounding box center [269, 241] width 227 height 5
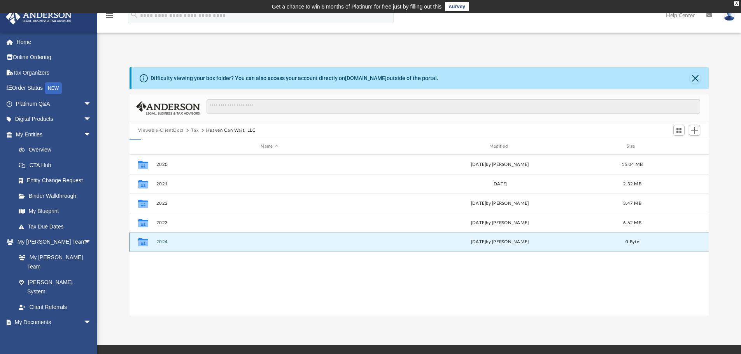
click at [167, 243] on button "2024" at bounding box center [269, 241] width 227 height 5
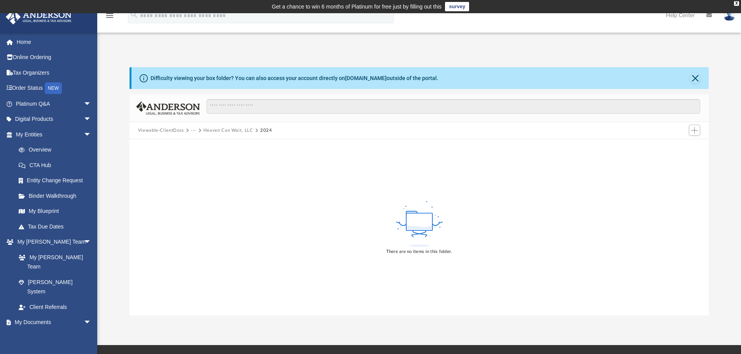
click at [211, 129] on button "Heaven Can Wait, LLC" at bounding box center [228, 130] width 50 height 7
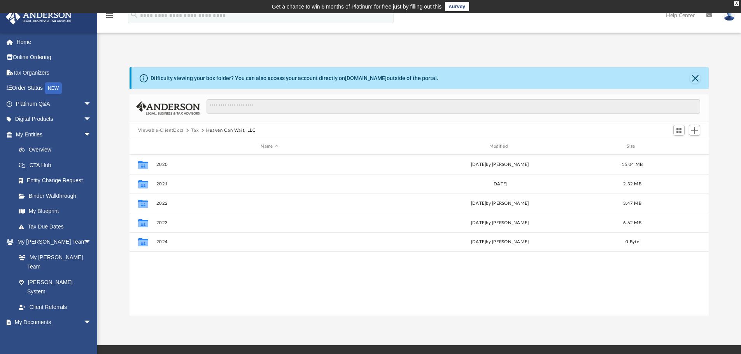
scroll to position [6, 6]
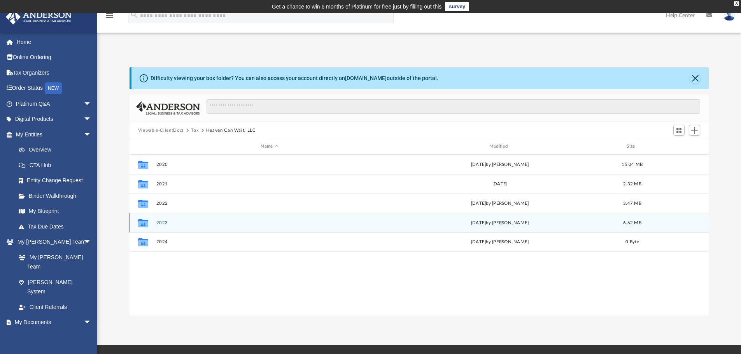
click at [160, 223] on button "2023" at bounding box center [269, 222] width 227 height 5
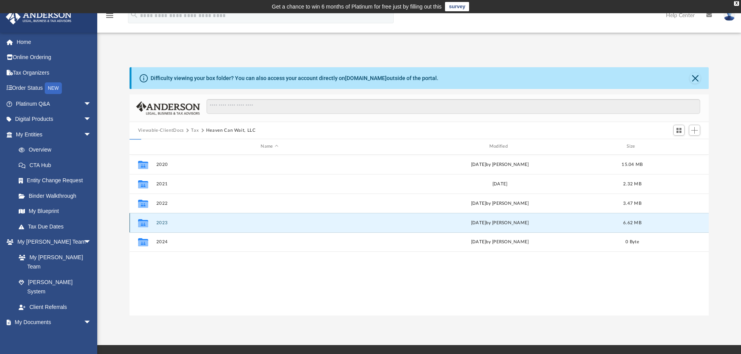
click at [160, 223] on button "2023" at bounding box center [269, 222] width 227 height 5
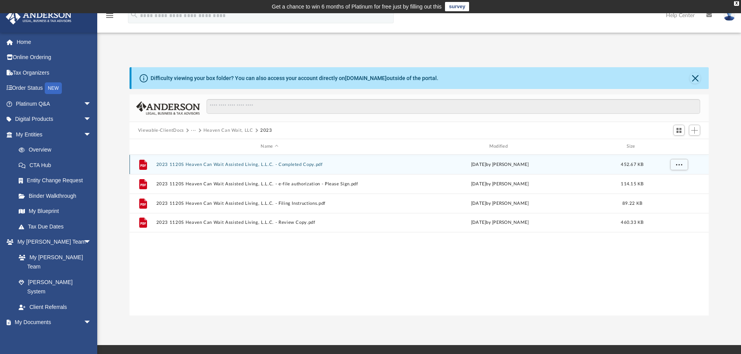
click at [290, 164] on button "2023 1120S Heaven Can Wait Assisted Living, L.L.C. - Completed Copy.pdf" at bounding box center [269, 164] width 227 height 5
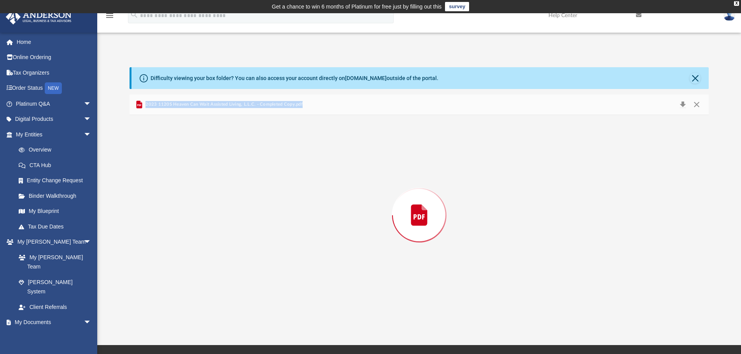
click at [290, 164] on div "Preview" at bounding box center [418, 215] width 579 height 201
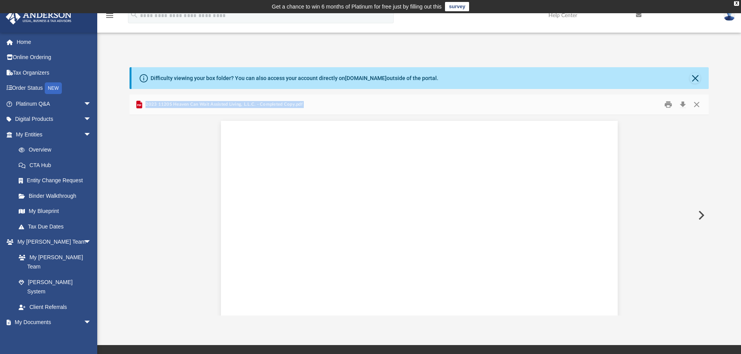
scroll to position [5773, 0]
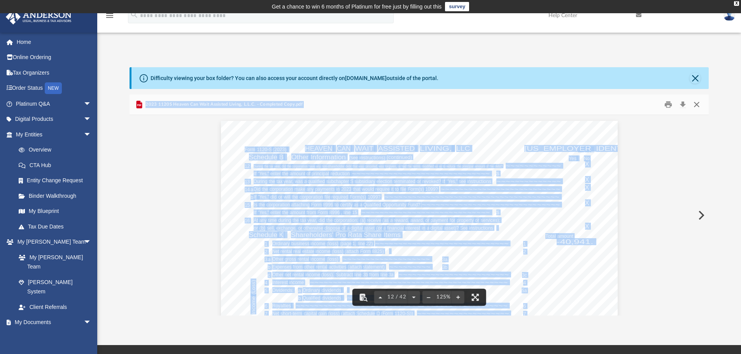
click at [694, 105] on button "Close" at bounding box center [696, 105] width 14 height 12
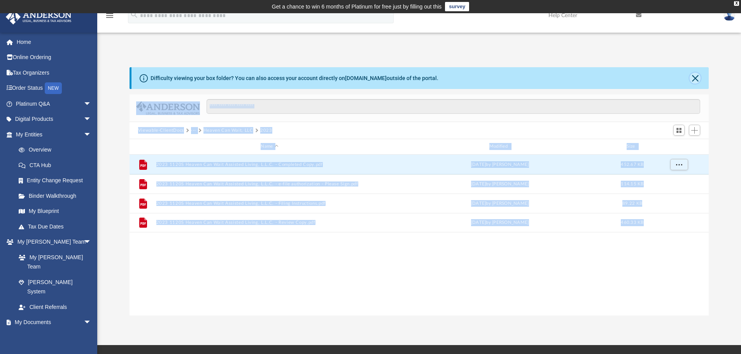
click at [693, 79] on button "Close" at bounding box center [694, 78] width 11 height 11
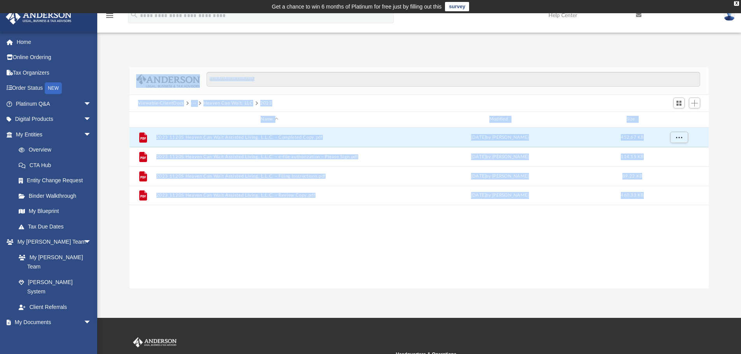
click at [217, 103] on button "Heaven Can Wait, LLC" at bounding box center [228, 103] width 50 height 7
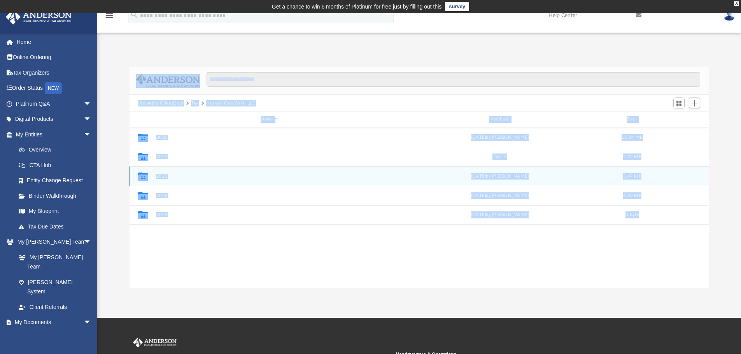
click at [164, 175] on button "2022" at bounding box center [269, 176] width 227 height 5
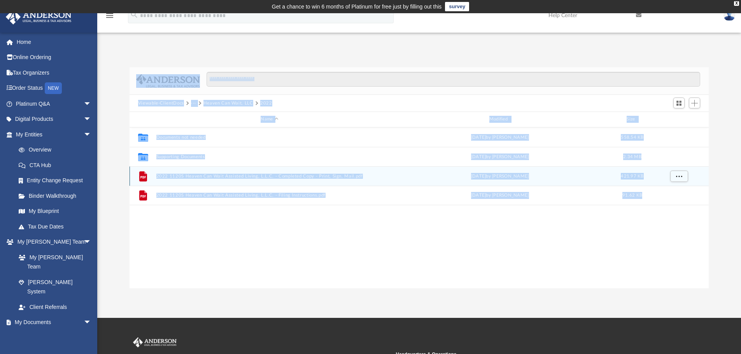
click at [164, 175] on button "2022 1120S Heaven Can Wait Assisted Living, L.L.C. - Completed Copy - Print, Si…" at bounding box center [269, 176] width 227 height 5
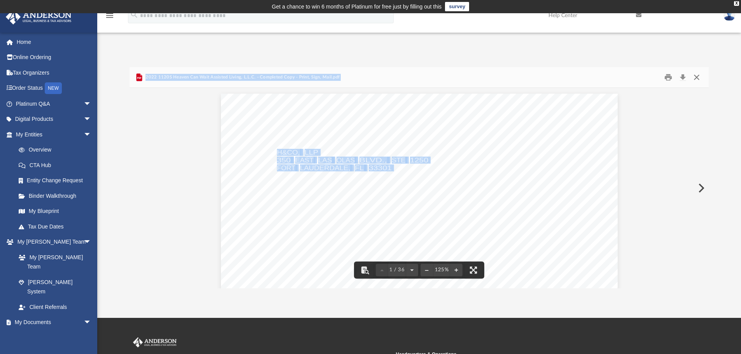
click at [698, 78] on button "Close" at bounding box center [696, 78] width 14 height 12
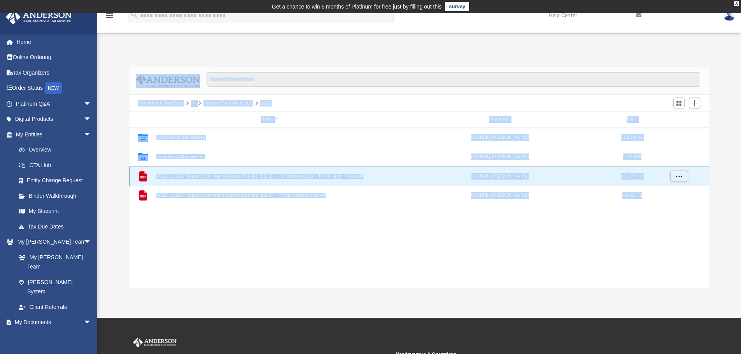
click at [305, 176] on button "2022 1120S Heaven Can Wait Assisted Living, L.L.C. - Completed Copy - Print, Si…" at bounding box center [269, 176] width 227 height 5
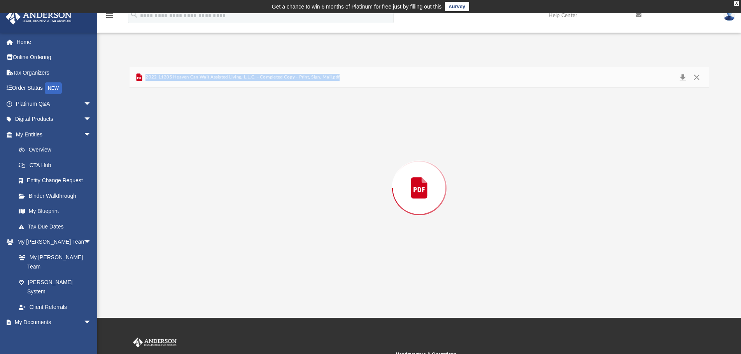
click at [305, 176] on div "Preview" at bounding box center [418, 188] width 579 height 201
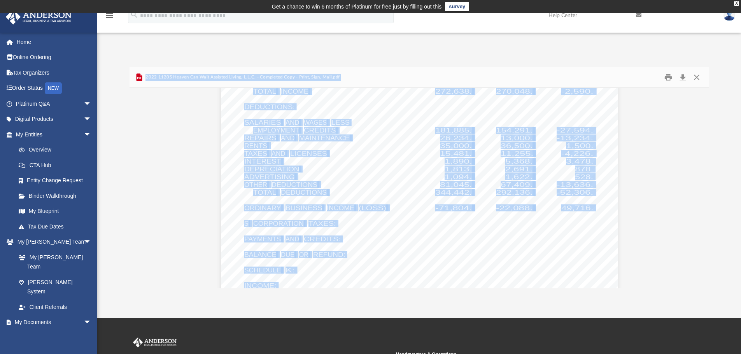
scroll to position [2788, 0]
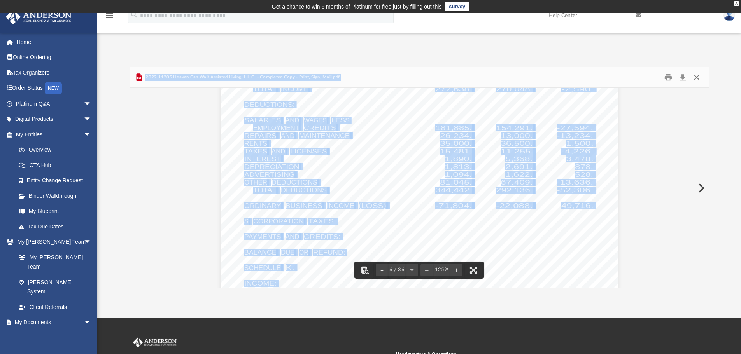
click at [697, 75] on button "Close" at bounding box center [696, 78] width 14 height 12
